Goal: Task Accomplishment & Management: Complete application form

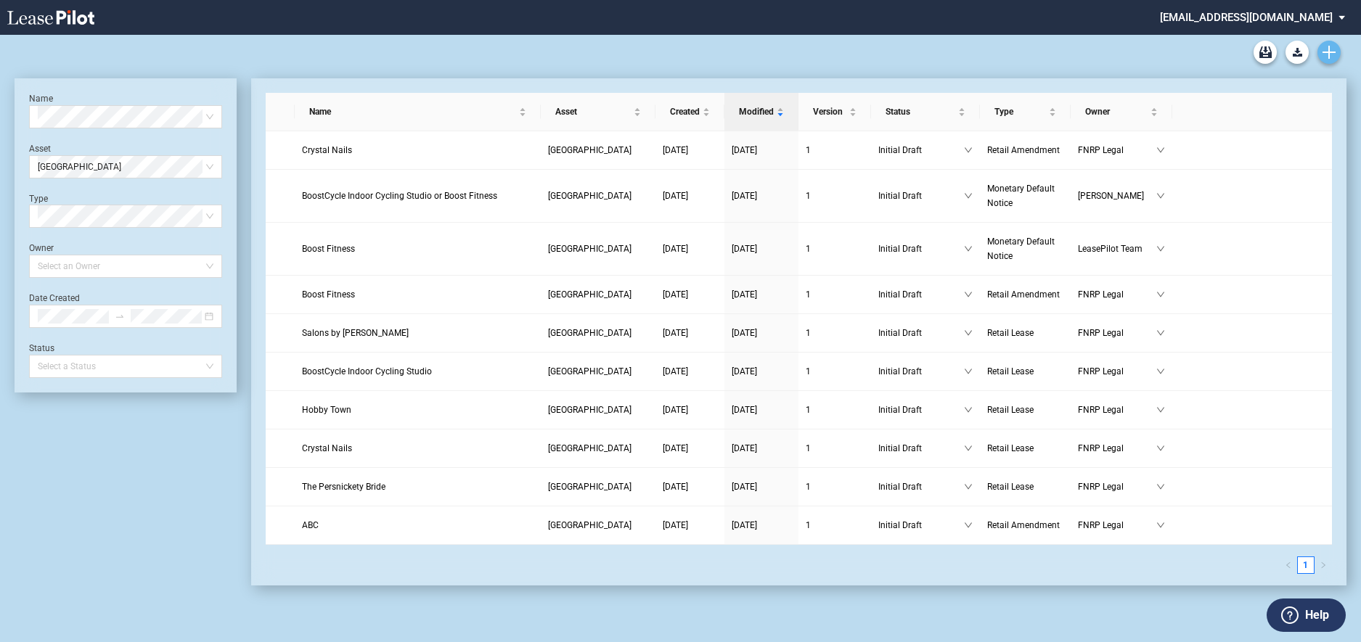
click at [1334, 54] on icon "Create new document" at bounding box center [1328, 52] width 13 height 13
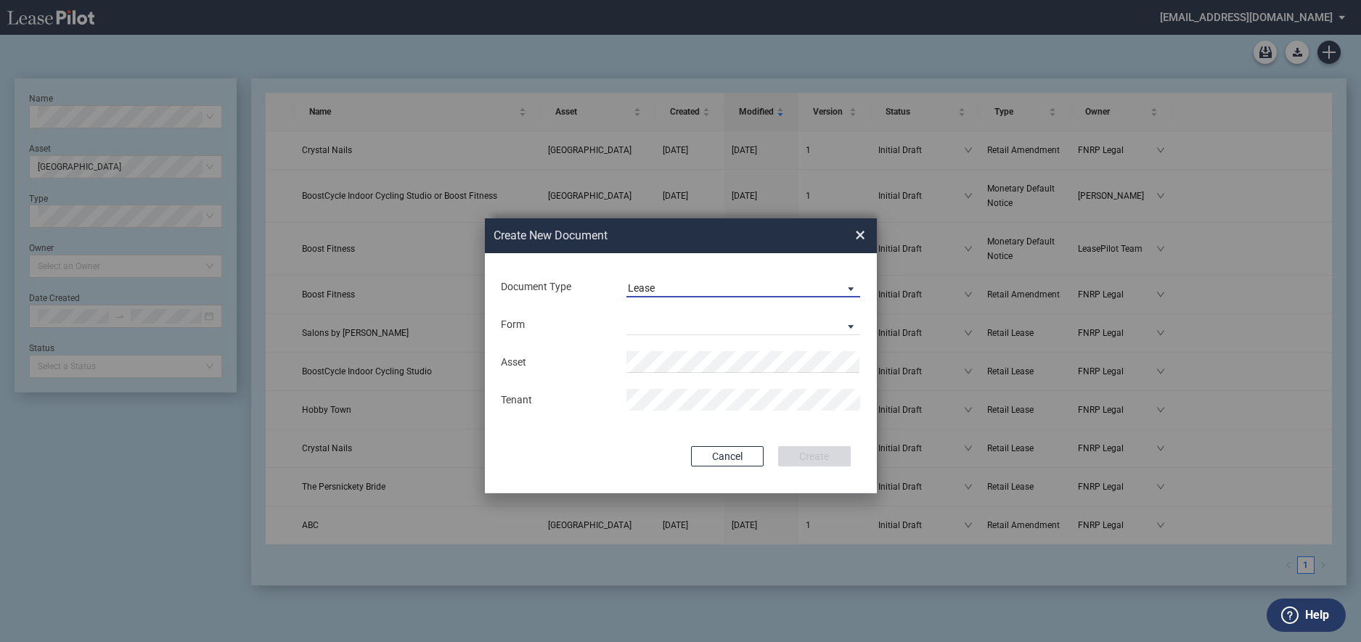
click at [855, 286] on span "Document Type: \aLease\a" at bounding box center [846, 288] width 17 height 15
click at [793, 309] on md-option "Amendment" at bounding box center [744, 323] width 258 height 35
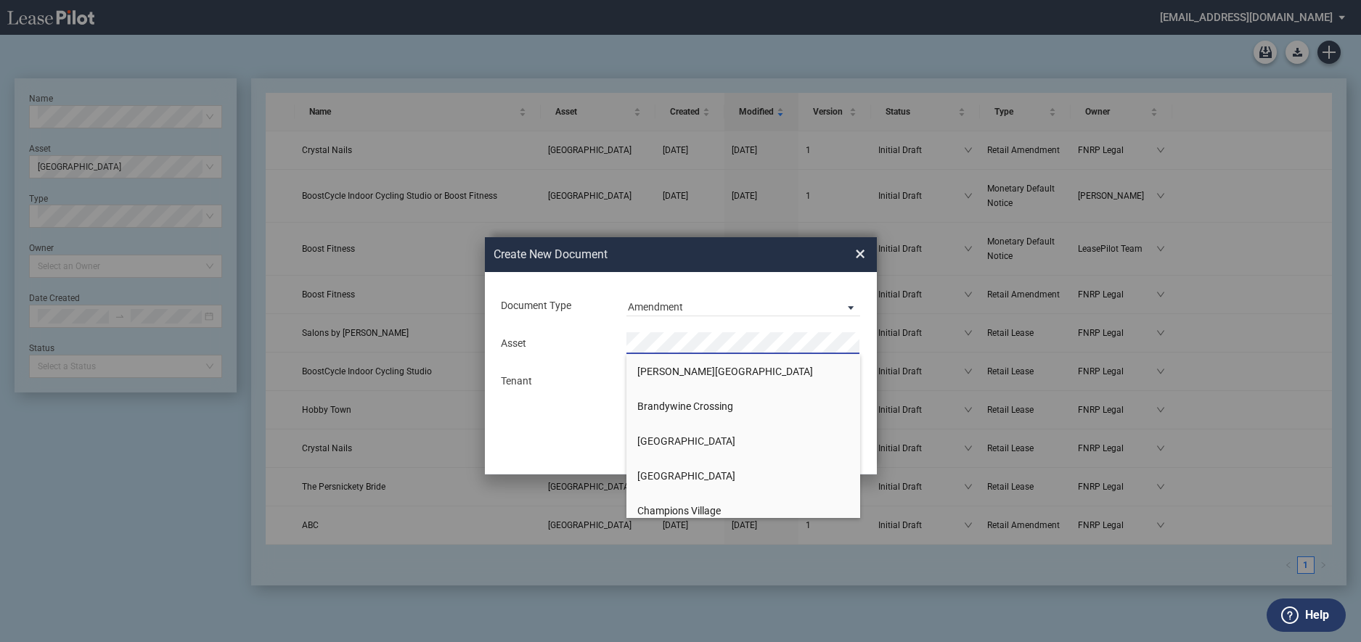
click at [735, 443] on span "[GEOGRAPHIC_DATA]" at bounding box center [686, 441] width 98 height 12
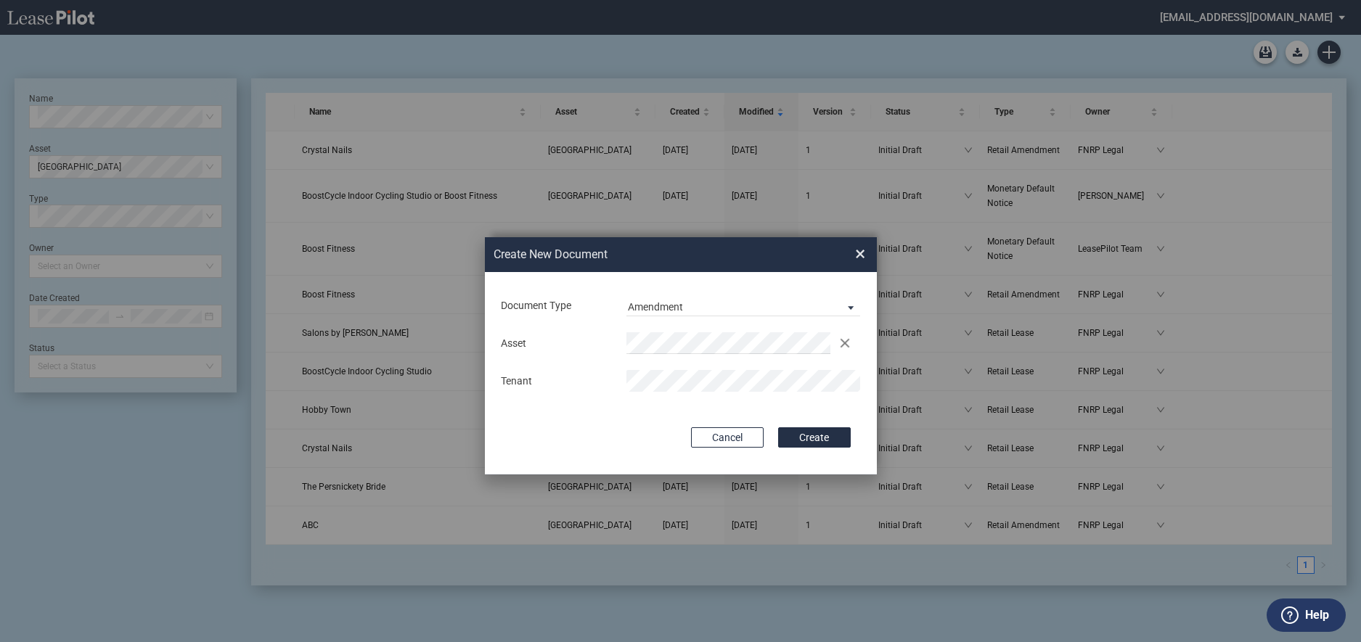
click at [795, 427] on div "Document Type Amendment Deal Type Retail Deal Type Retail Form Retail Amendment…" at bounding box center [681, 373] width 392 height 202
click at [803, 434] on button "Create" at bounding box center [814, 437] width 73 height 20
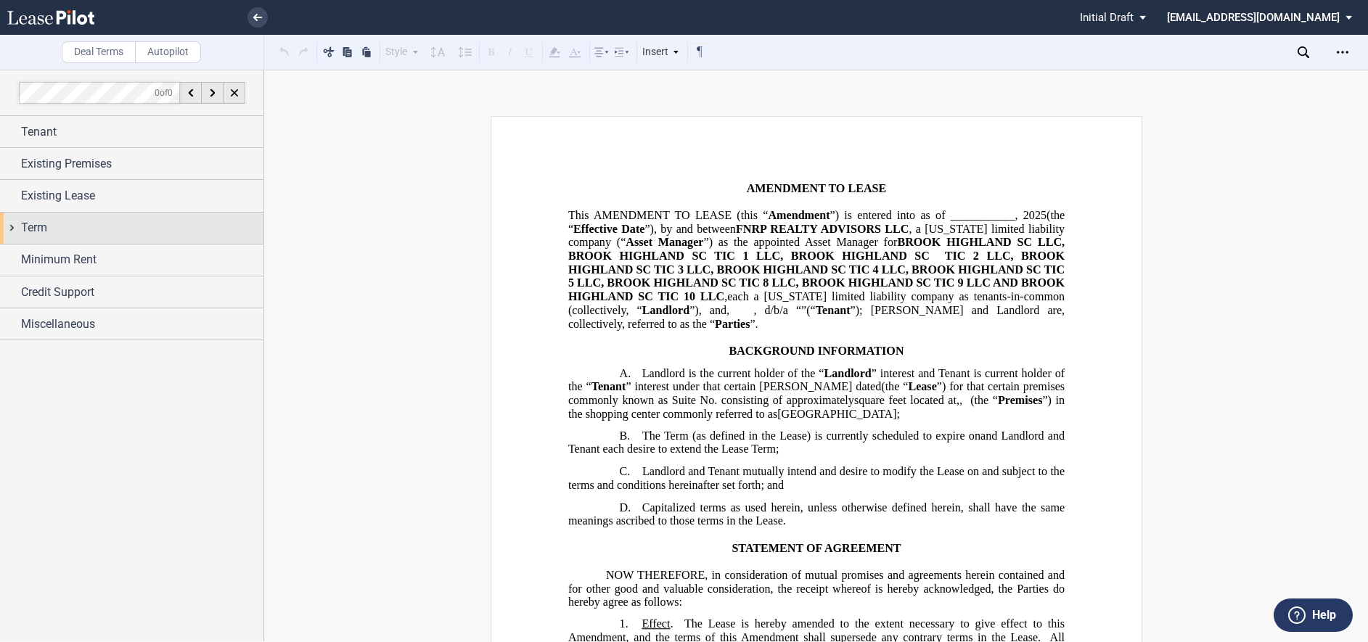
click at [34, 233] on span "Term" at bounding box center [34, 227] width 26 height 17
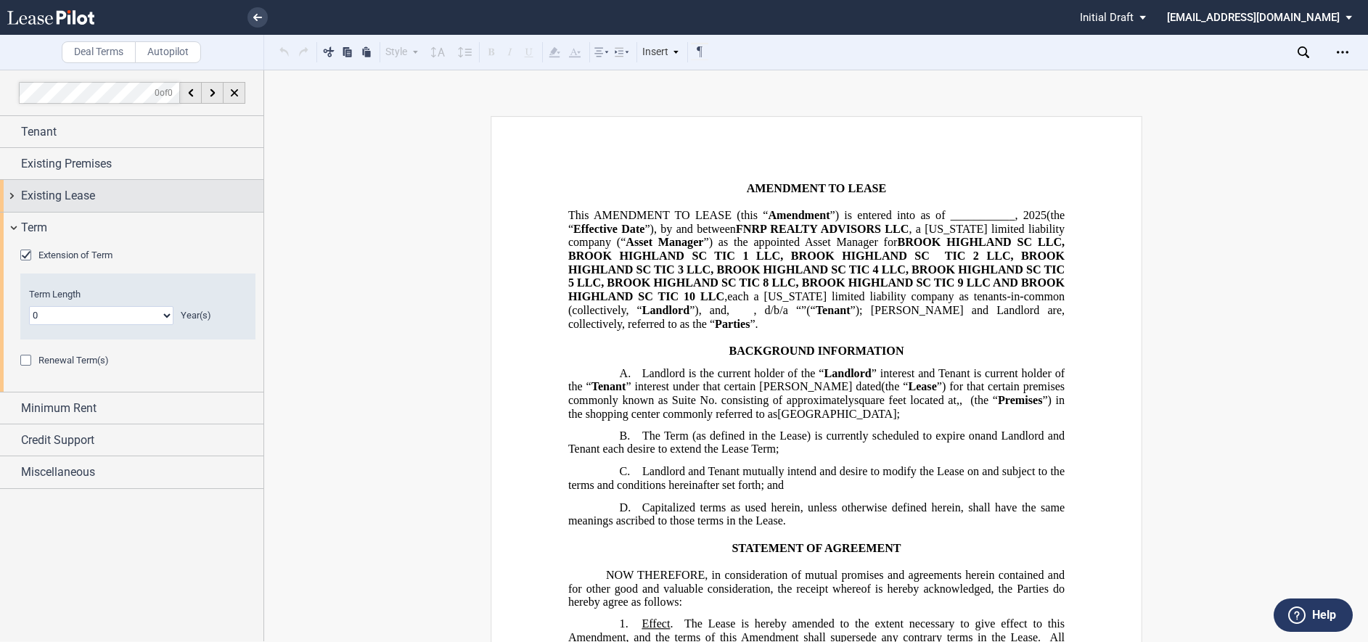
click at [39, 197] on span "Existing Lease" at bounding box center [58, 195] width 74 height 17
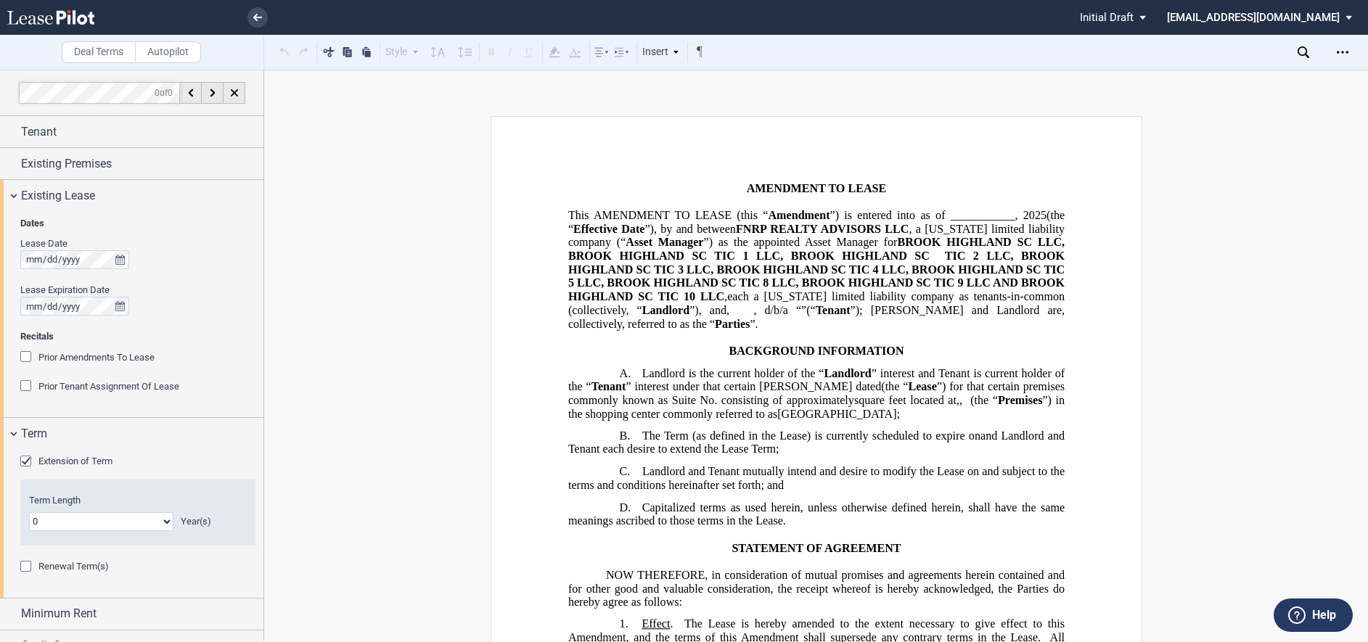
scroll to position [53, 0]
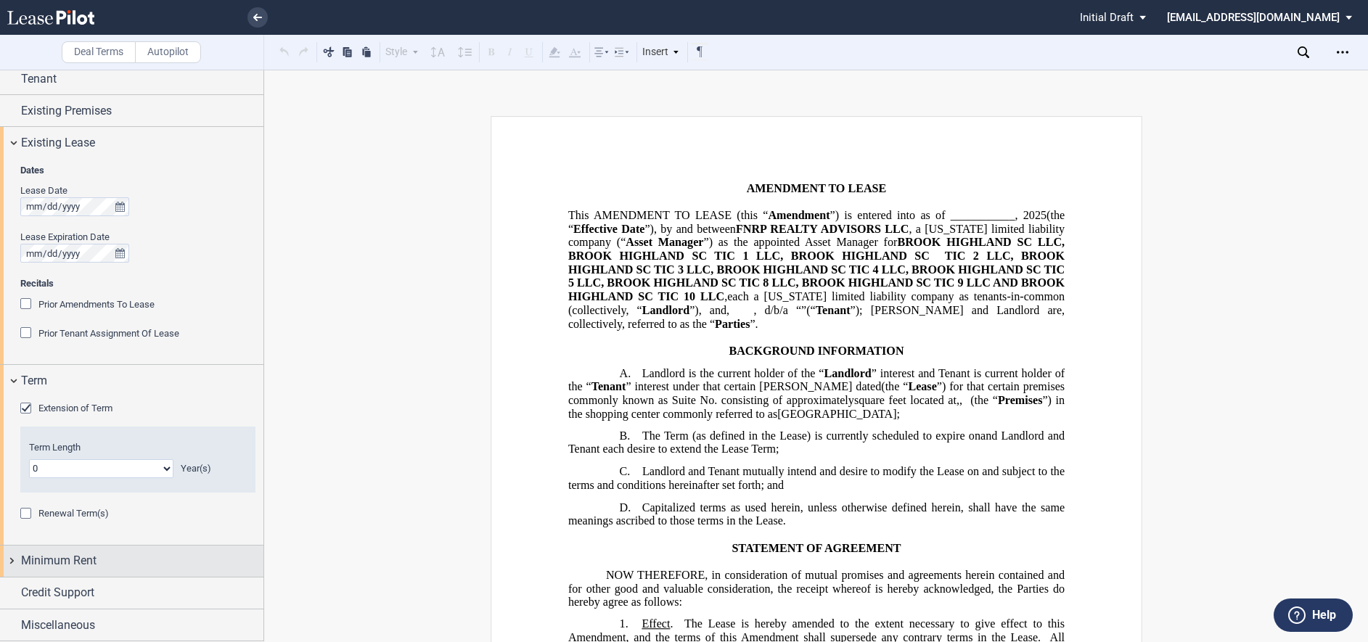
click at [81, 556] on span "Minimum Rent" at bounding box center [58, 560] width 75 height 17
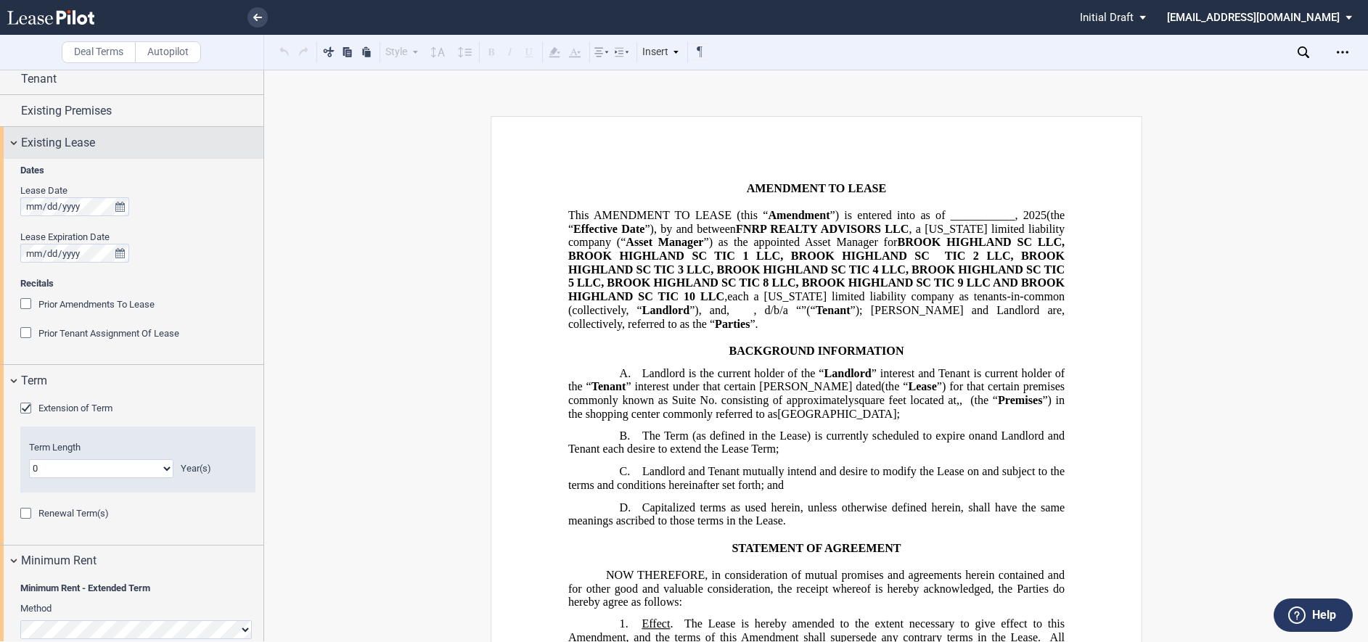
scroll to position [0, 0]
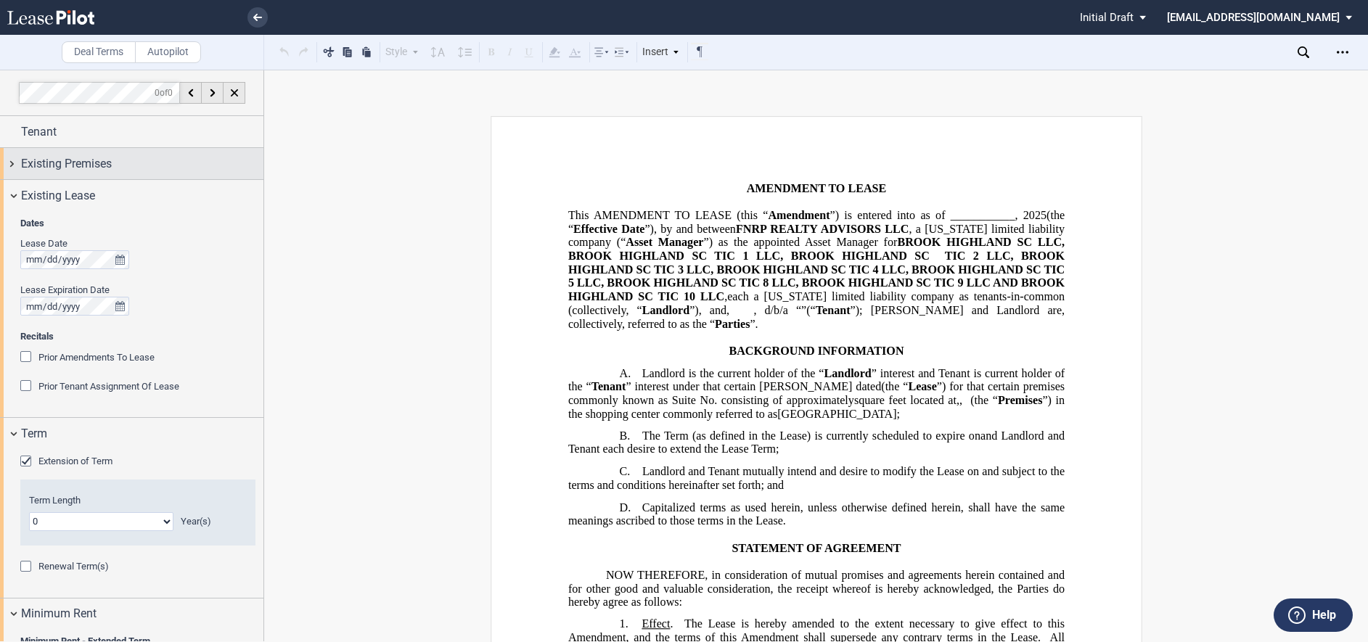
click at [86, 162] on span "Existing Premises" at bounding box center [66, 163] width 91 height 17
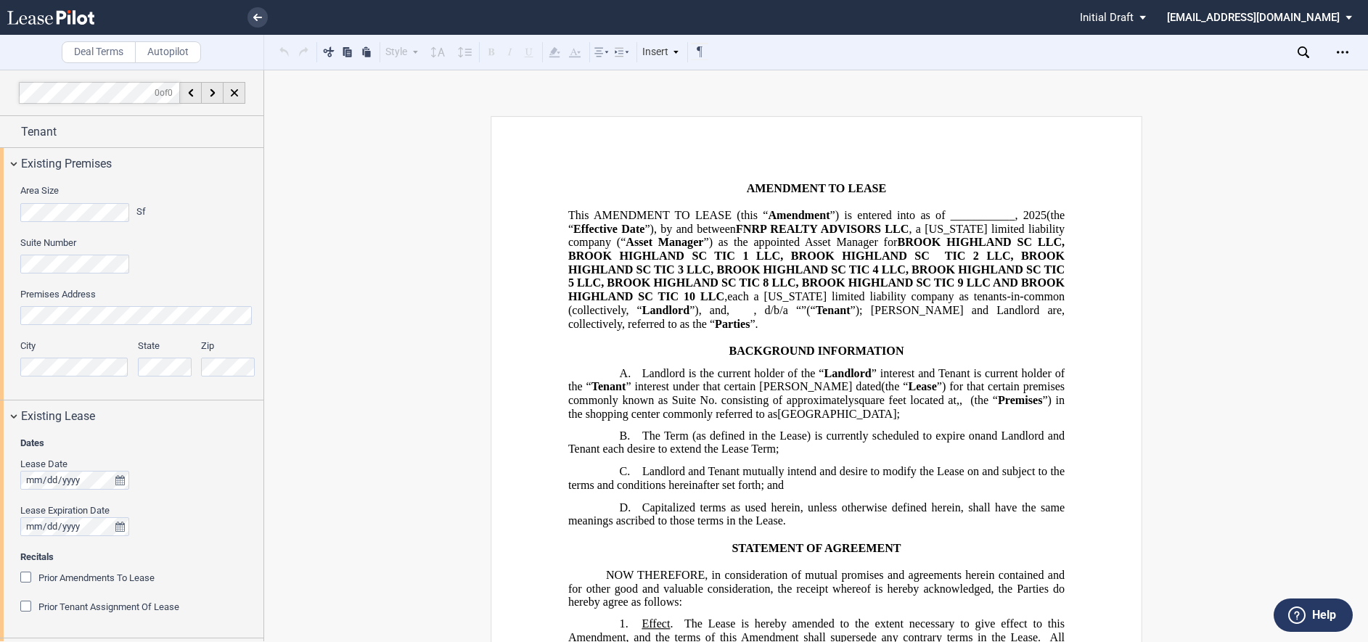
click at [93, 19] on icon at bounding box center [50, 17] width 87 height 15
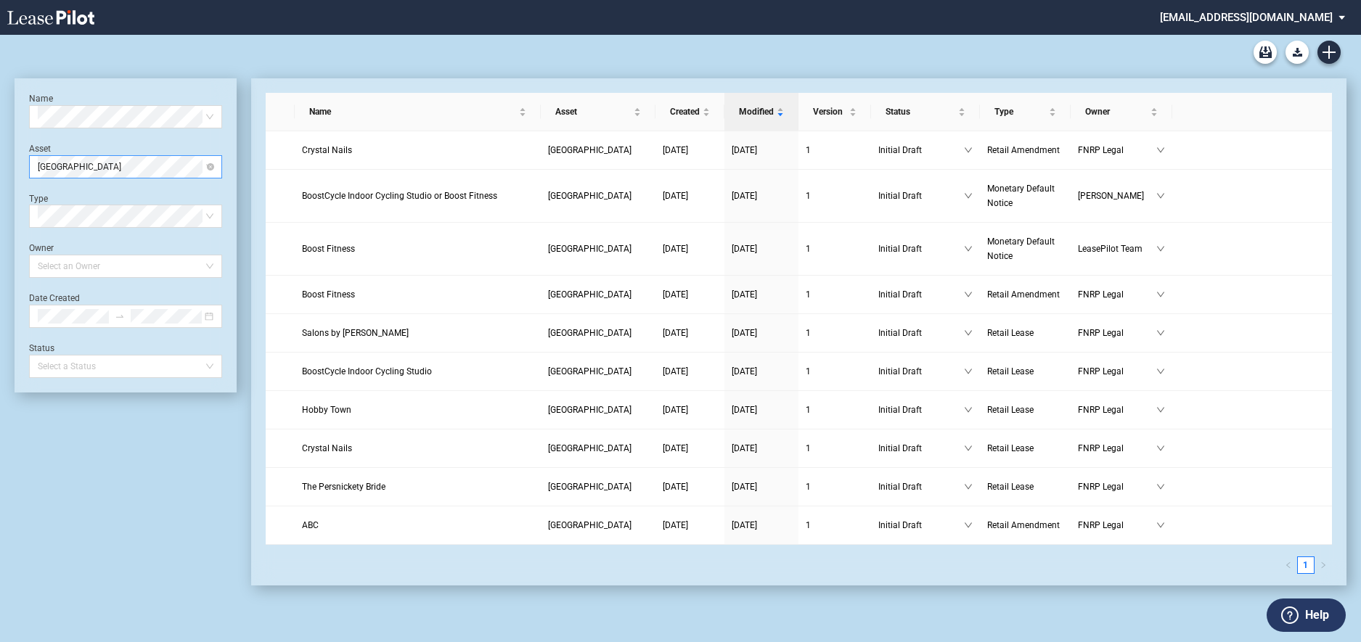
click at [205, 167] on span "[GEOGRAPHIC_DATA]" at bounding box center [126, 167] width 176 height 22
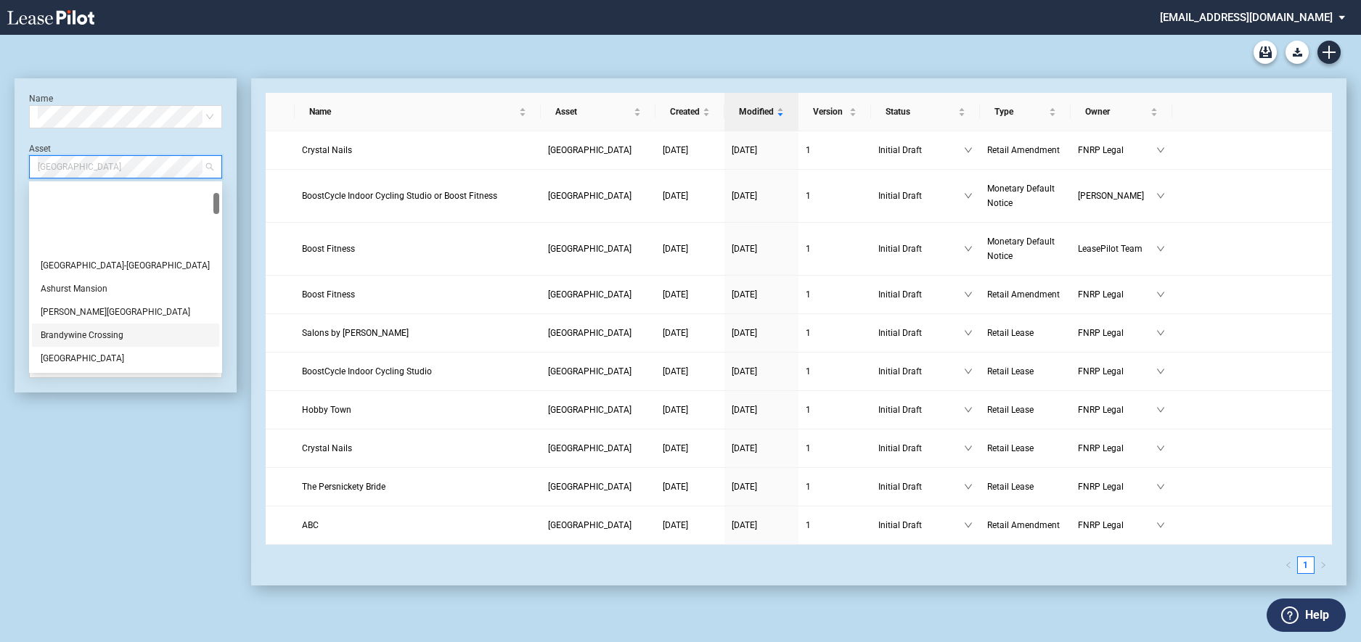
scroll to position [145, 0]
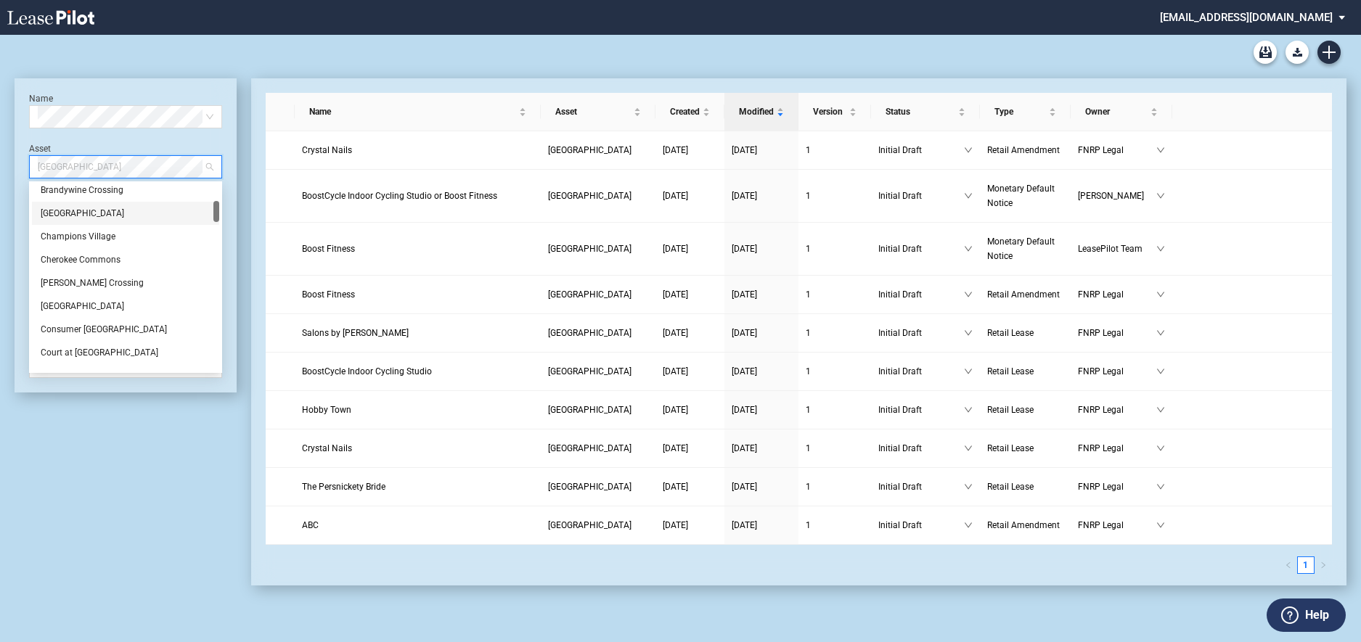
click at [75, 218] on div "[GEOGRAPHIC_DATA]" at bounding box center [126, 213] width 170 height 15
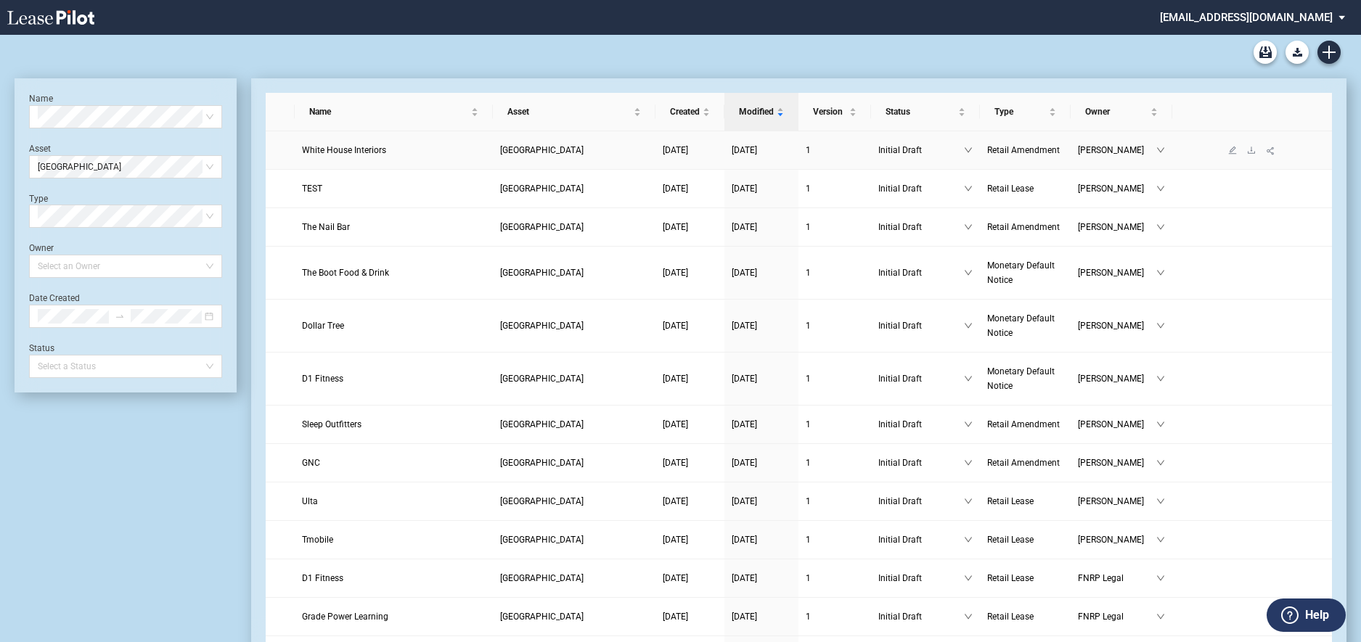
click at [336, 147] on span "White House Interiors" at bounding box center [344, 150] width 84 height 10
